Goal: Transaction & Acquisition: Purchase product/service

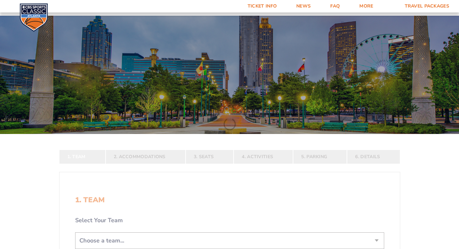
scroll to position [112, 0]
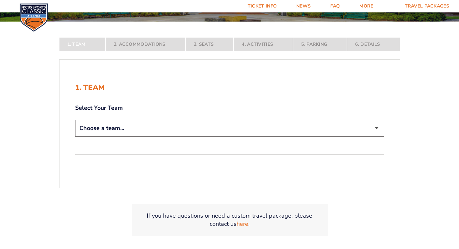
select select "12956"
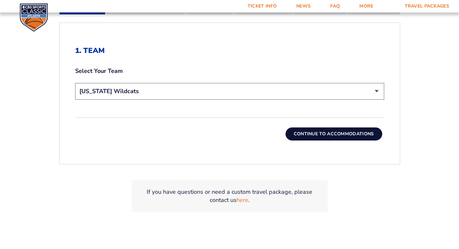
scroll to position [195, 0]
click at [317, 131] on button "Continue To Accommodations" at bounding box center [333, 133] width 97 height 13
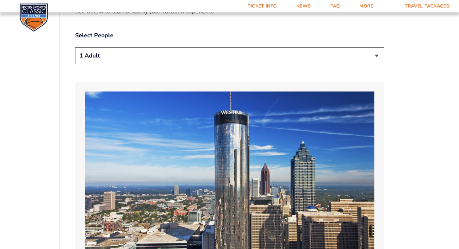
scroll to position [374, 1]
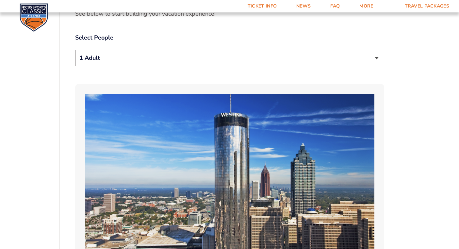
select select "2 Adults"
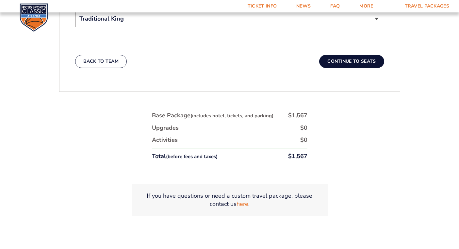
scroll to position [1133, 1]
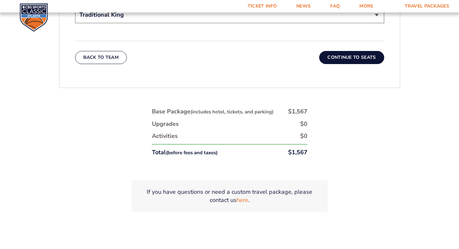
click at [359, 51] on button "Continue To Seats" at bounding box center [351, 57] width 65 height 13
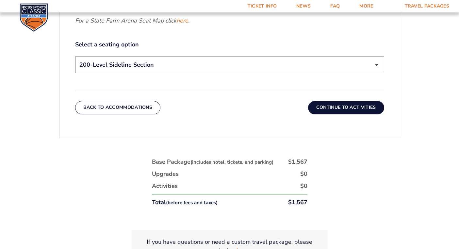
scroll to position [355, 1]
click at [348, 106] on button "Continue To Activities" at bounding box center [346, 107] width 76 height 13
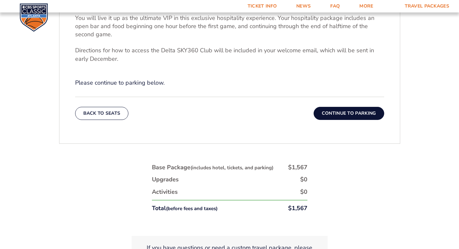
scroll to position [277, 1]
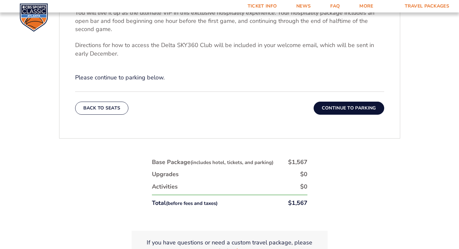
click at [350, 106] on button "Continue To Parking" at bounding box center [349, 108] width 71 height 13
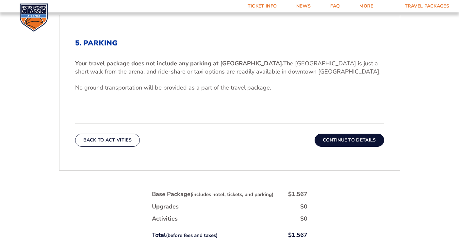
scroll to position [202, 1]
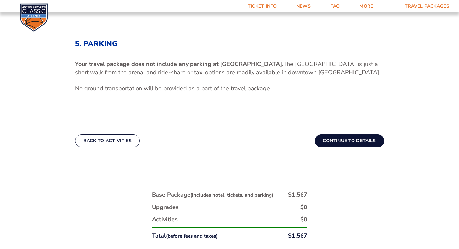
click at [341, 140] on button "Continue To Details" at bounding box center [349, 140] width 70 height 13
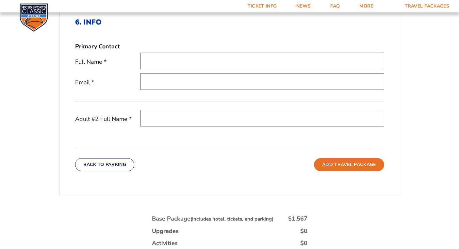
scroll to position [223, 1]
type input "[PERSON_NAME]"
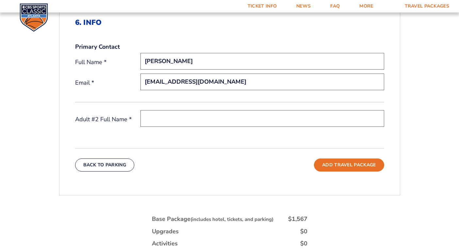
type input "[EMAIL_ADDRESS][DOMAIN_NAME]"
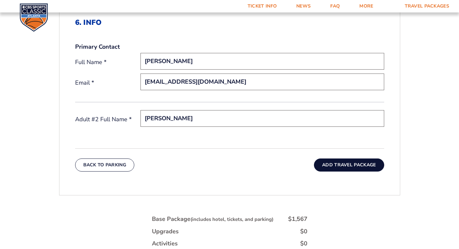
type input "[PERSON_NAME]"
click at [343, 165] on button "Add Travel Package" at bounding box center [349, 164] width 70 height 13
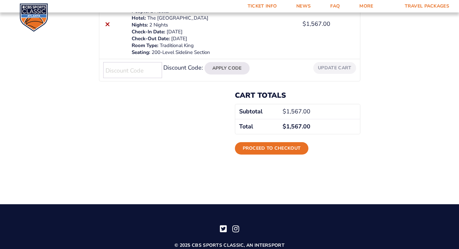
scroll to position [160, 0]
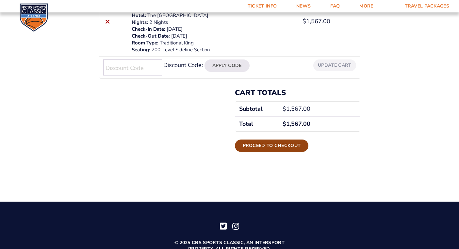
click at [261, 144] on link "Proceed to checkout" at bounding box center [272, 145] width 74 height 12
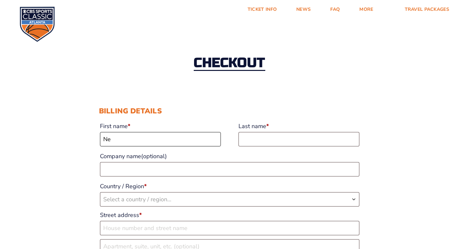
type input "N"
type input "Jan"
type input "j"
click at [142, 143] on input "Jan" at bounding box center [160, 139] width 121 height 14
type input "[PERSON_NAME]"
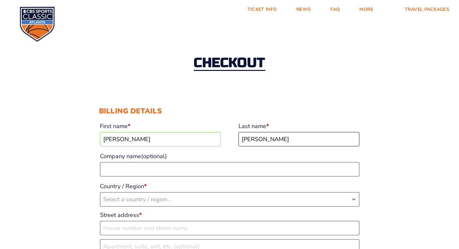
type input "[PERSON_NAME]"
click at [134, 204] on span "Select a country / region…" at bounding box center [229, 199] width 259 height 14
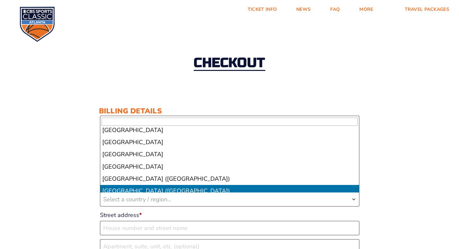
scroll to position [2789, 0]
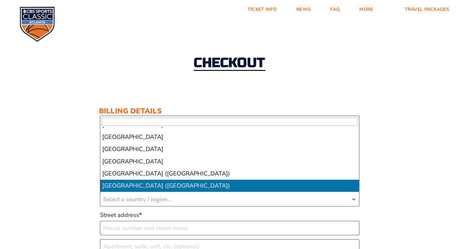
select select "US"
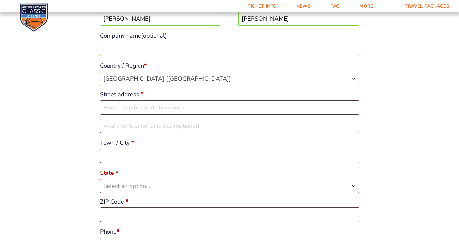
scroll to position [128, 0]
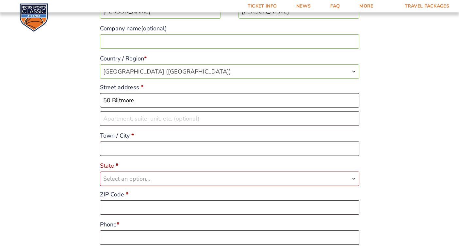
type input "50 Biltmore"
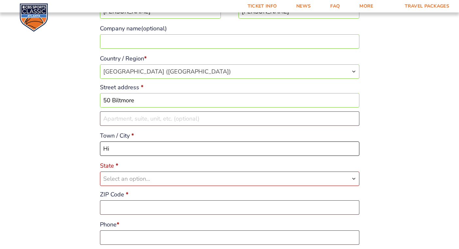
type input "H"
type input "Bluffton"
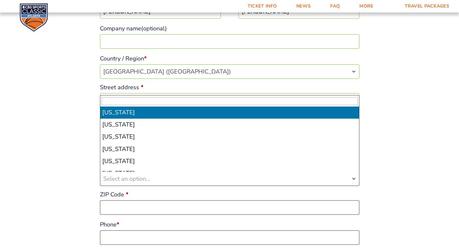
click at [186, 174] on span "Select an option…" at bounding box center [229, 179] width 259 height 14
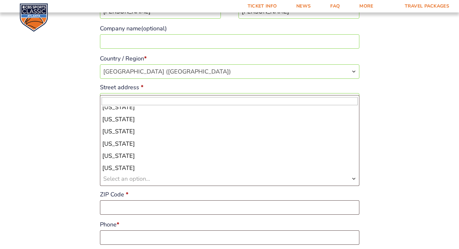
scroll to position [448, 0]
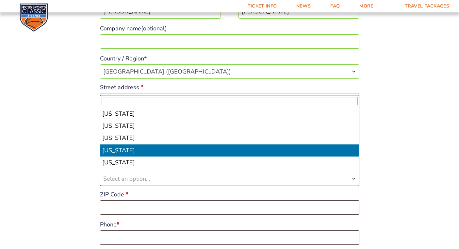
select select "SC"
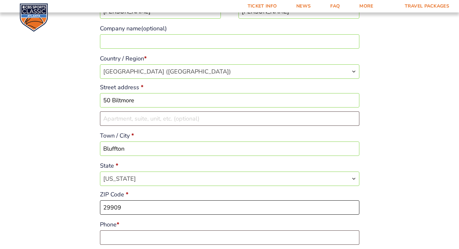
type input "29909"
click at [234, 226] on label "Phone *" at bounding box center [229, 224] width 259 height 12
click at [234, 230] on input "Phone *" at bounding box center [229, 237] width 259 height 14
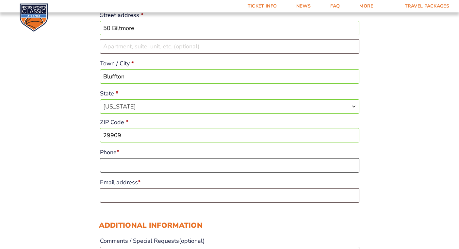
scroll to position [200, 0]
type input "270"
type input "2707929050"
type input "[EMAIL_ADDRESS][DOMAIN_NAME]"
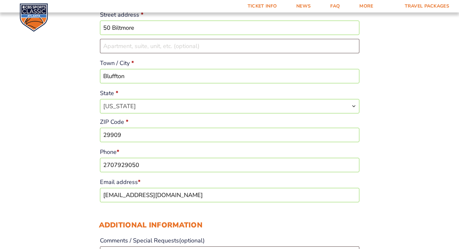
click at [322, 216] on div "Additional information Comments / Special Requests (optional)" at bounding box center [229, 241] width 261 height 56
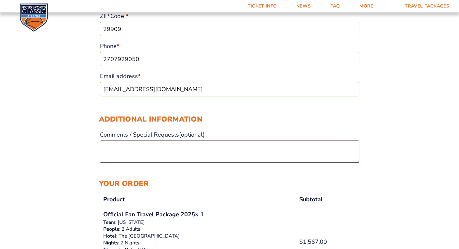
scroll to position [311, 0]
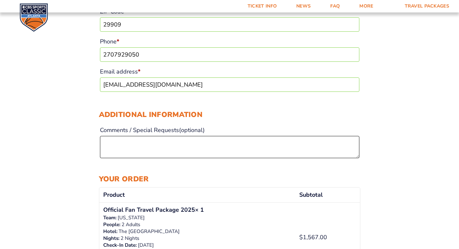
click at [134, 144] on textarea "Comments / Special Requests (optional)" at bounding box center [229, 147] width 259 height 22
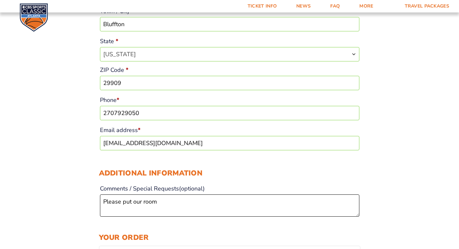
scroll to position [255, 0]
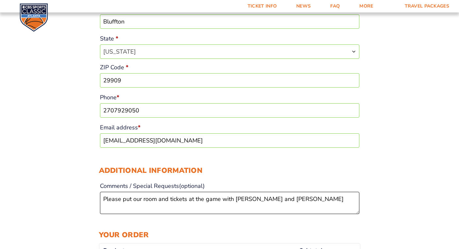
click at [308, 199] on textarea "Please put our room and tickets at the game with Jan and Bruce Dickison" at bounding box center [229, 203] width 259 height 22
click at [196, 199] on textarea "Please put our room and tickets at the game with Jan and Bruce Dickison" at bounding box center [229, 203] width 259 height 22
click at [296, 199] on textarea "Please put our room and tickets to the game with Jan and Bruce Dickison" at bounding box center [229, 203] width 259 height 22
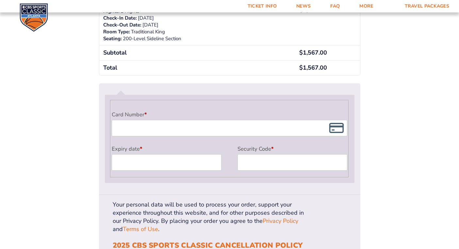
scroll to position [538, 0]
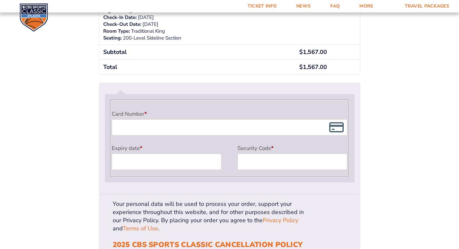
type textarea "Please put our room and tickets to the game with Jan and Bruce Dickison."
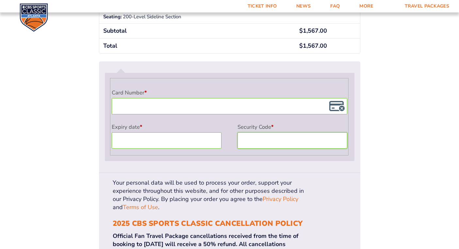
scroll to position [560, 0]
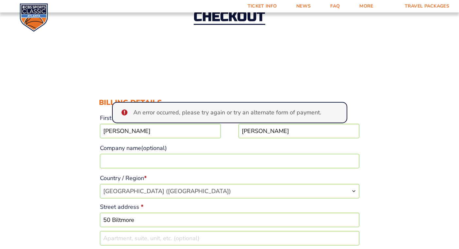
scroll to position [48, 0]
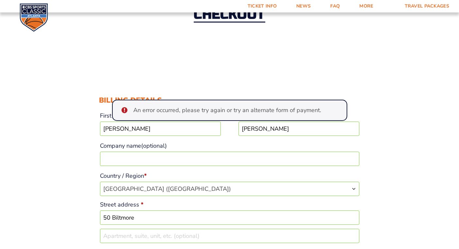
click at [165, 131] on input "Janet" at bounding box center [160, 128] width 121 height 14
click at [178, 164] on input "Company name (optional)" at bounding box center [229, 159] width 259 height 14
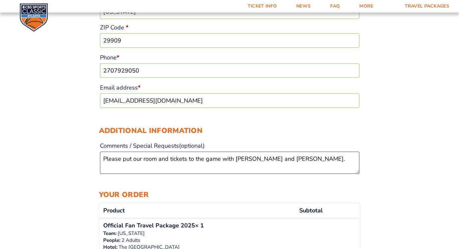
scroll to position [331, 0]
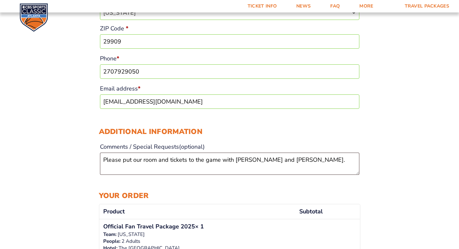
click at [125, 71] on input "2707929050" at bounding box center [229, 71] width 259 height 14
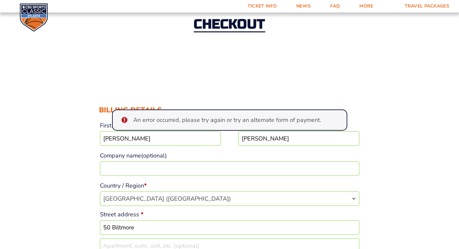
scroll to position [38, 0]
click at [339, 121] on ul "An error occurred, please try again or try an alternate form of payment." at bounding box center [229, 120] width 235 height 21
click at [359, 115] on div "Billing details First name * Janet Last name * Dickison Company name (optional)…" at bounding box center [229, 251] width 261 height 306
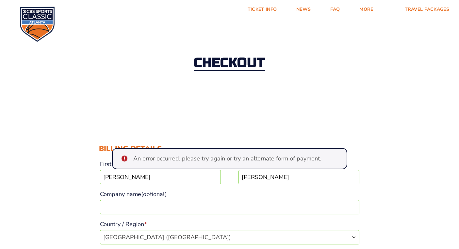
scroll to position [0, 0]
click at [341, 36] on div "Checkout" at bounding box center [229, 63] width 459 height 71
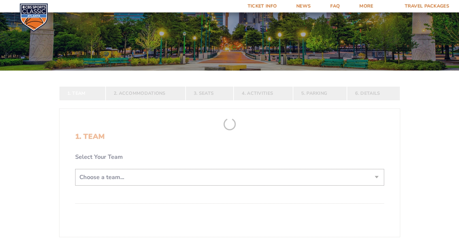
scroll to position [73, 0]
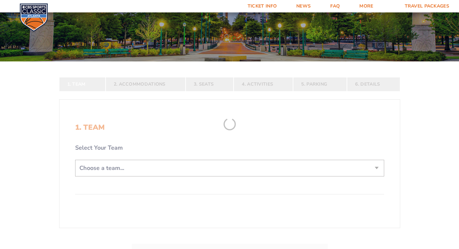
click at [380, 165] on form "Kentucky Kentucky Travel Package Ohio State Ohio State Travel Package North Car…" at bounding box center [229, 116] width 459 height 379
click at [379, 165] on form "Kentucky Kentucky Travel Package Ohio State Ohio State Travel Package North Car…" at bounding box center [229, 116] width 459 height 379
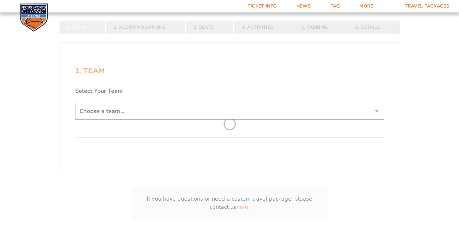
scroll to position [129, 0]
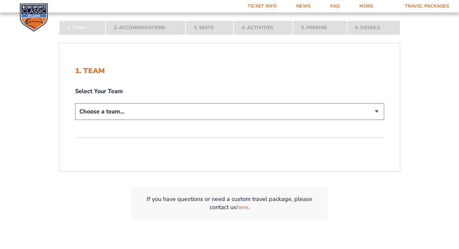
select select "12956"
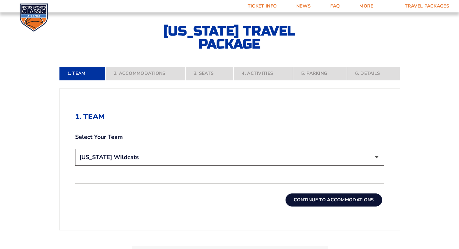
click at [339, 196] on button "Continue To Accommodations" at bounding box center [333, 199] width 97 height 13
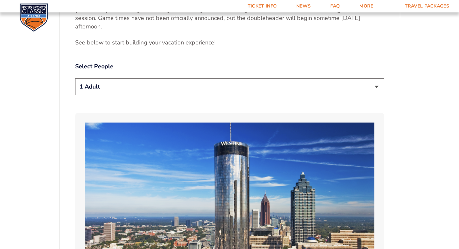
scroll to position [369, 0]
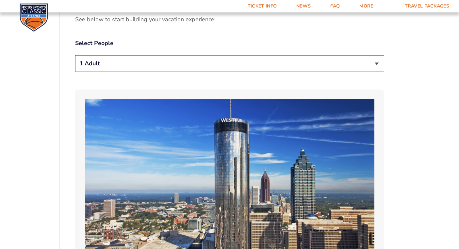
select select "2 Adults"
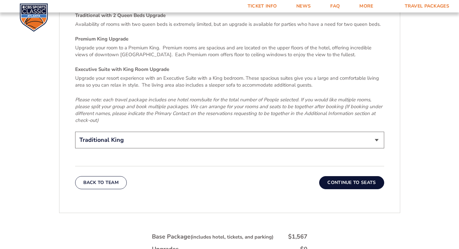
scroll to position [1024, 0]
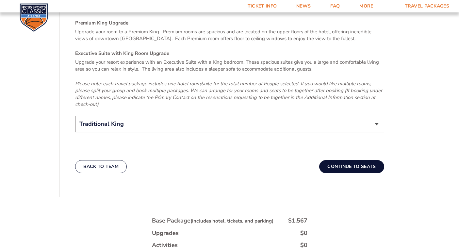
click at [350, 160] on button "Continue To Seats" at bounding box center [351, 166] width 65 height 13
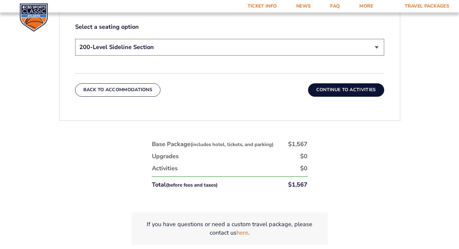
scroll to position [375, 0]
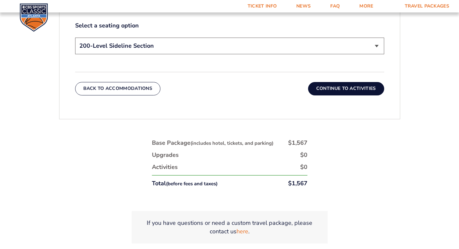
click at [357, 90] on button "Continue To Activities" at bounding box center [346, 88] width 76 height 13
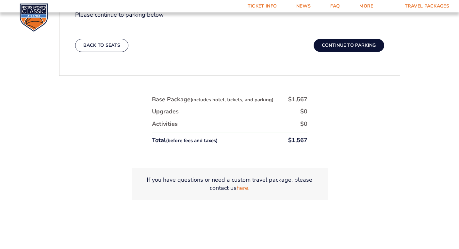
scroll to position [341, 0]
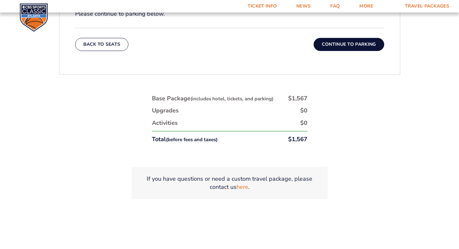
click at [359, 47] on button "Continue To Parking" at bounding box center [349, 44] width 71 height 13
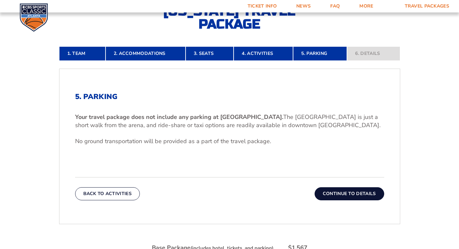
scroll to position [166, 0]
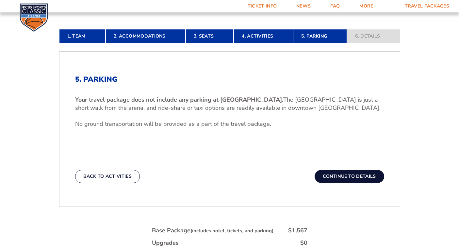
click at [335, 178] on button "Continue To Details" at bounding box center [349, 176] width 70 height 13
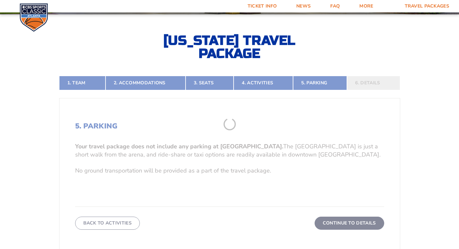
scroll to position [117, 0]
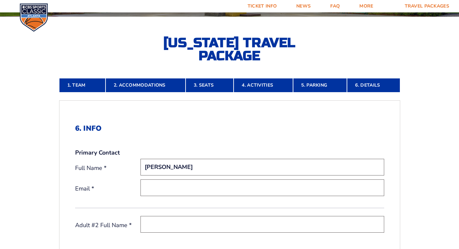
type input "[PERSON_NAME]"
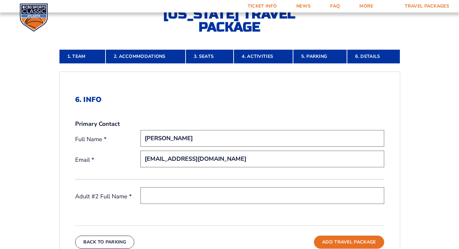
scroll to position [155, 0]
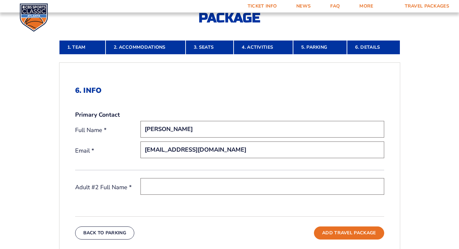
type input "[EMAIL_ADDRESS][DOMAIN_NAME]"
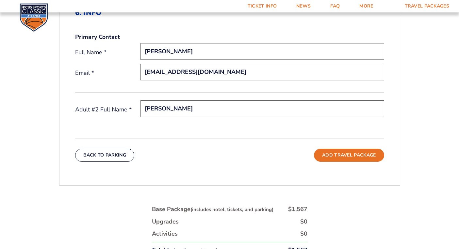
scroll to position [237, 0]
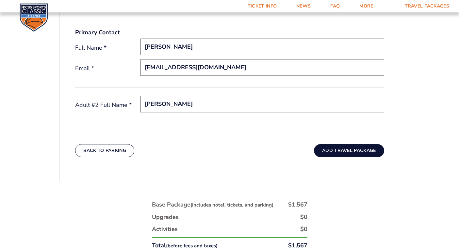
type input "[PERSON_NAME]"
click at [335, 150] on button "Add Travel Package" at bounding box center [349, 150] width 70 height 13
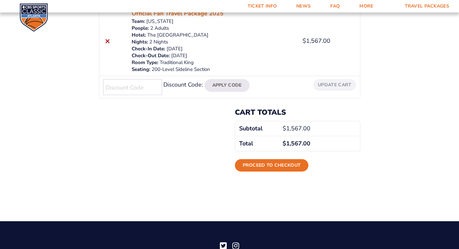
scroll to position [179, 0]
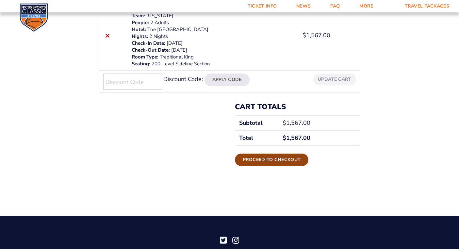
click at [267, 162] on link "Proceed to checkout" at bounding box center [272, 159] width 74 height 12
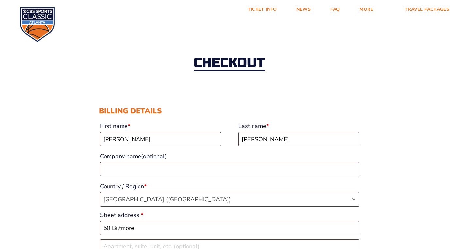
select select "SC"
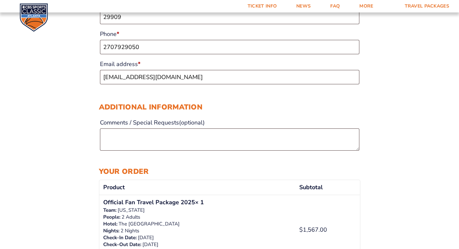
scroll to position [341, 0]
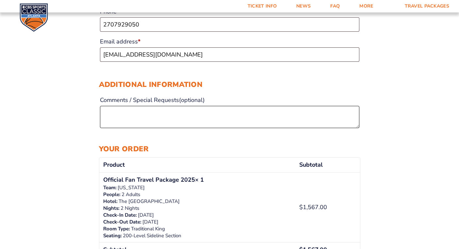
click at [141, 115] on textarea "Comments / Special Requests (optional)" at bounding box center [229, 117] width 259 height 22
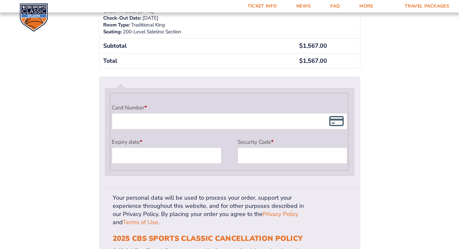
scroll to position [543, 0]
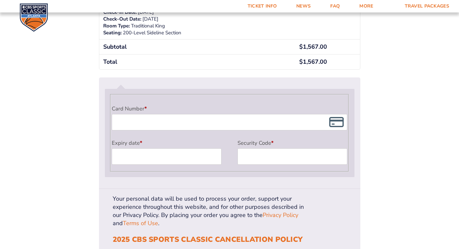
type textarea "Please put our room and tickets at the game next to [PERSON_NAME] and [PERSON_N…"
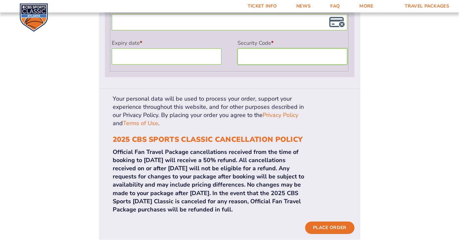
scroll to position [644, 0]
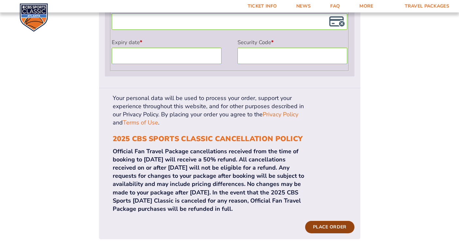
click at [328, 221] on button "Place order" at bounding box center [329, 227] width 49 height 12
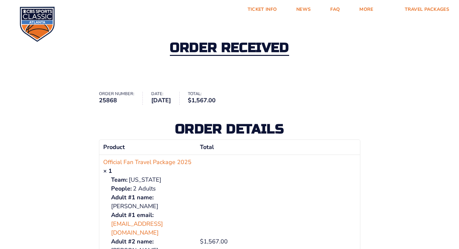
scroll to position [14, 0]
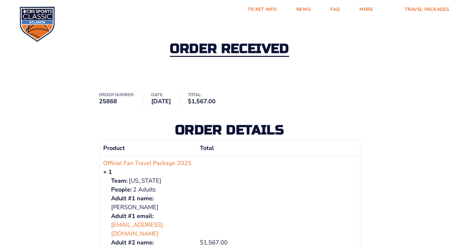
click at [313, 61] on div "Order received" at bounding box center [229, 49] width 459 height 71
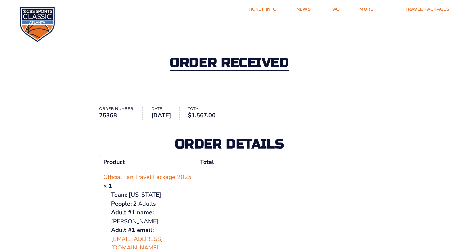
scroll to position [0, 0]
